Goal: Book appointment/travel/reservation

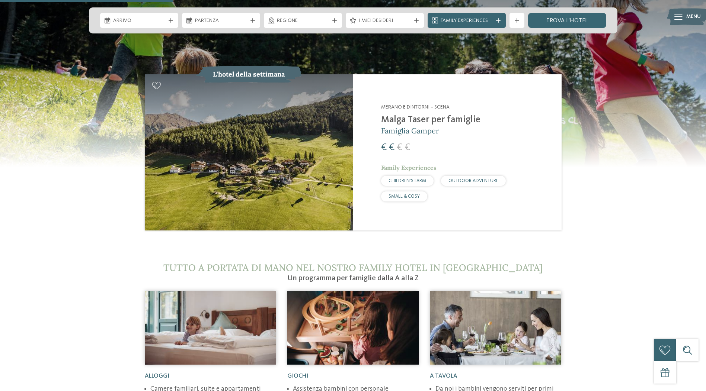
scroll to position [744, 0]
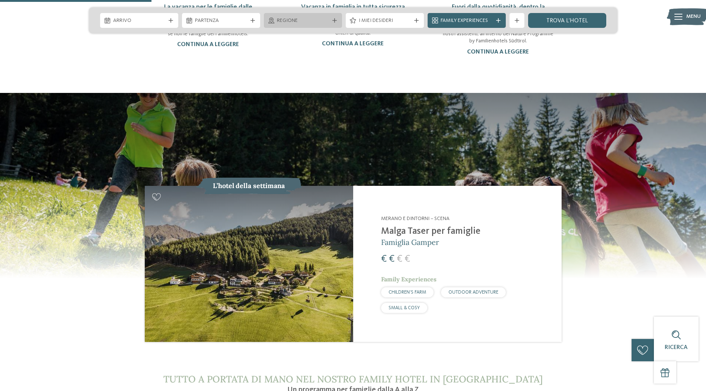
click at [300, 16] on div "Regione" at bounding box center [303, 20] width 78 height 15
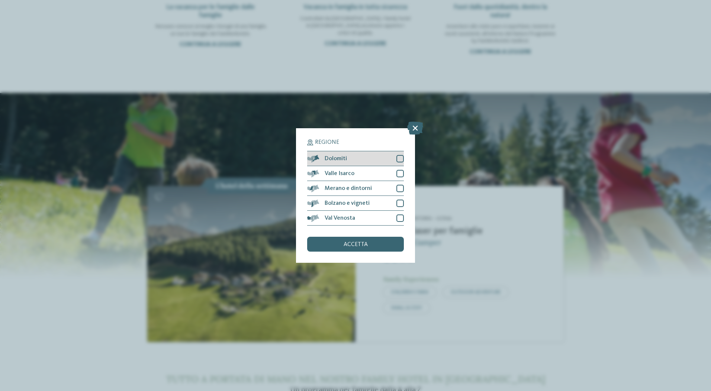
click at [397, 158] on div at bounding box center [400, 158] width 7 height 7
click at [349, 245] on span "accetta" at bounding box center [356, 245] width 24 height 6
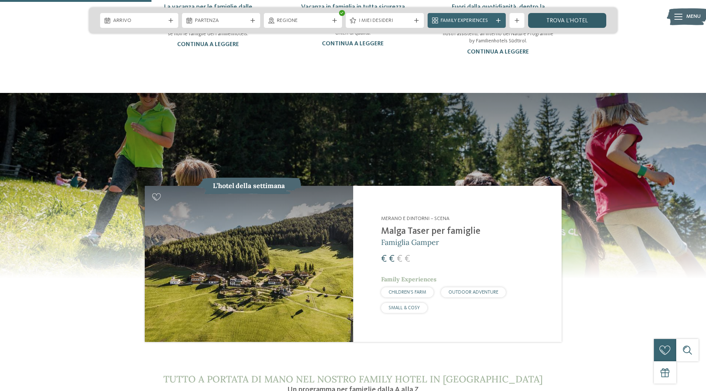
click at [551, 23] on link "trova l’hotel" at bounding box center [567, 20] width 78 height 15
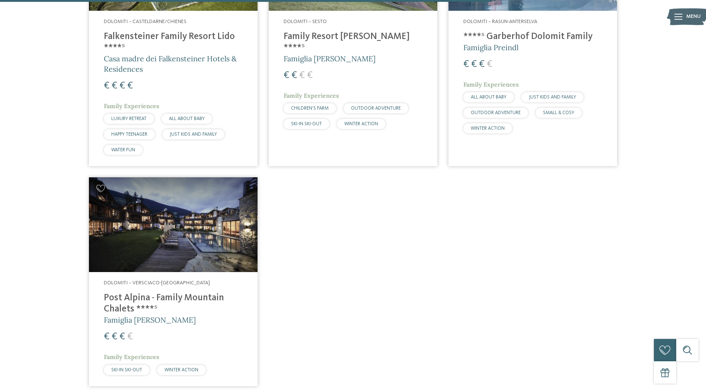
scroll to position [865, 0]
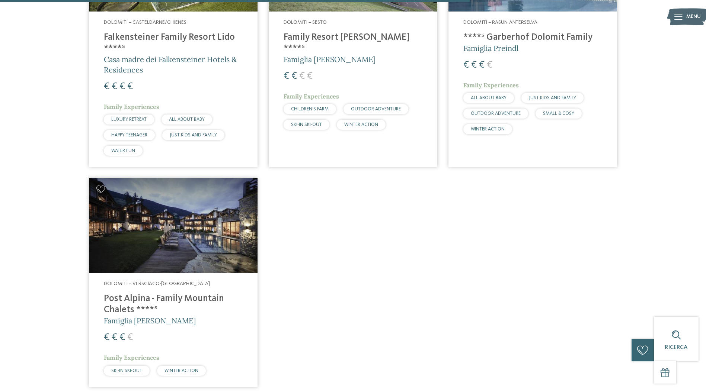
click at [190, 240] on img at bounding box center [173, 225] width 168 height 95
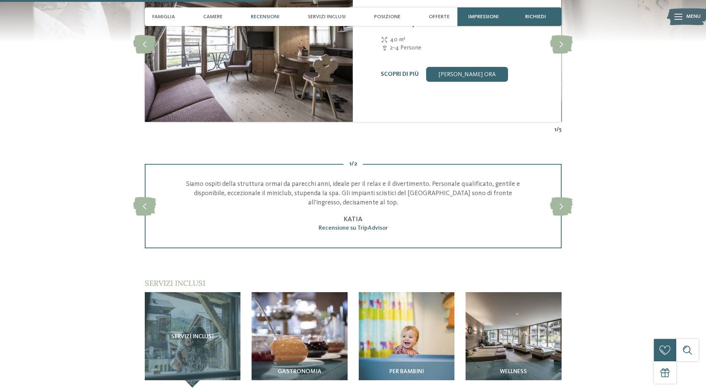
scroll to position [1004, 0]
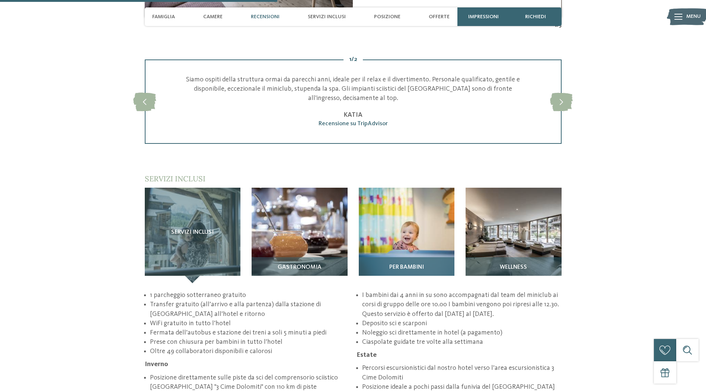
click at [394, 225] on img at bounding box center [407, 236] width 96 height 96
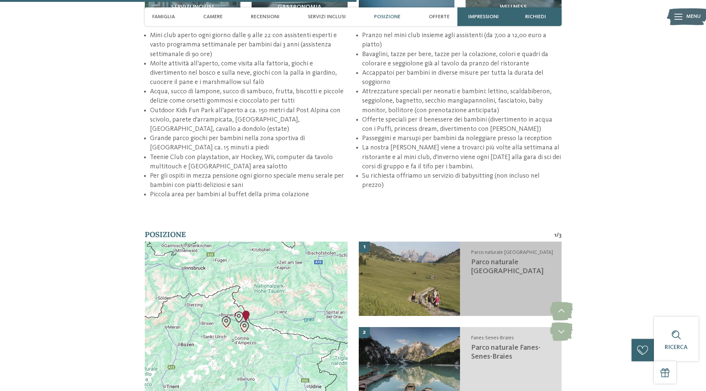
scroll to position [1190, 0]
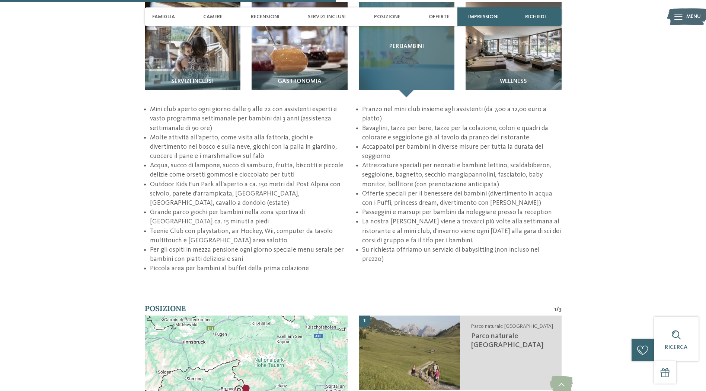
click at [408, 57] on div "Per bambini" at bounding box center [407, 50] width 96 height 96
click at [405, 66] on div "Per bambini" at bounding box center [407, 50] width 96 height 96
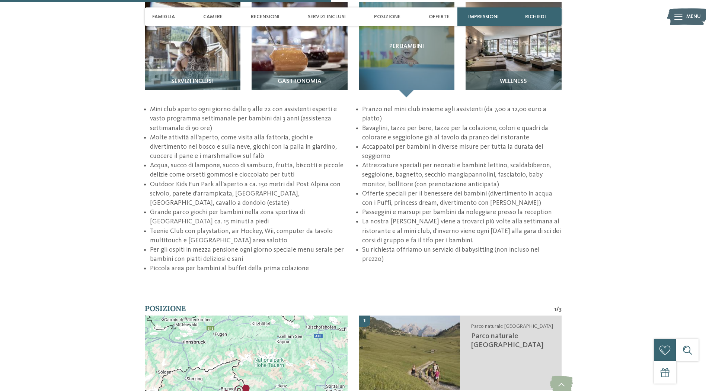
scroll to position [1041, 0]
